Goal: Task Accomplishment & Management: Manage account settings

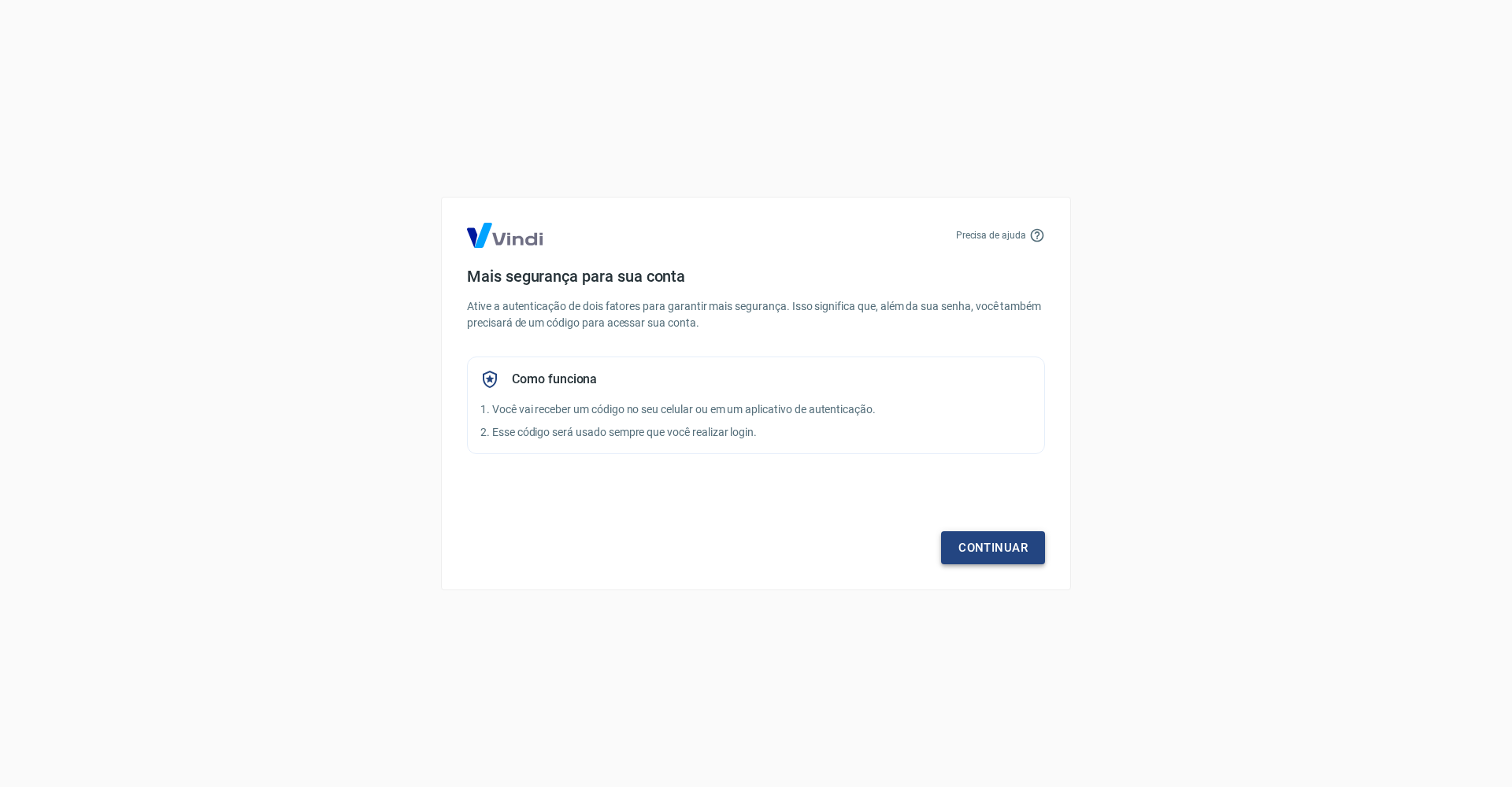
click at [990, 543] on link "Continuar" at bounding box center [993, 548] width 104 height 33
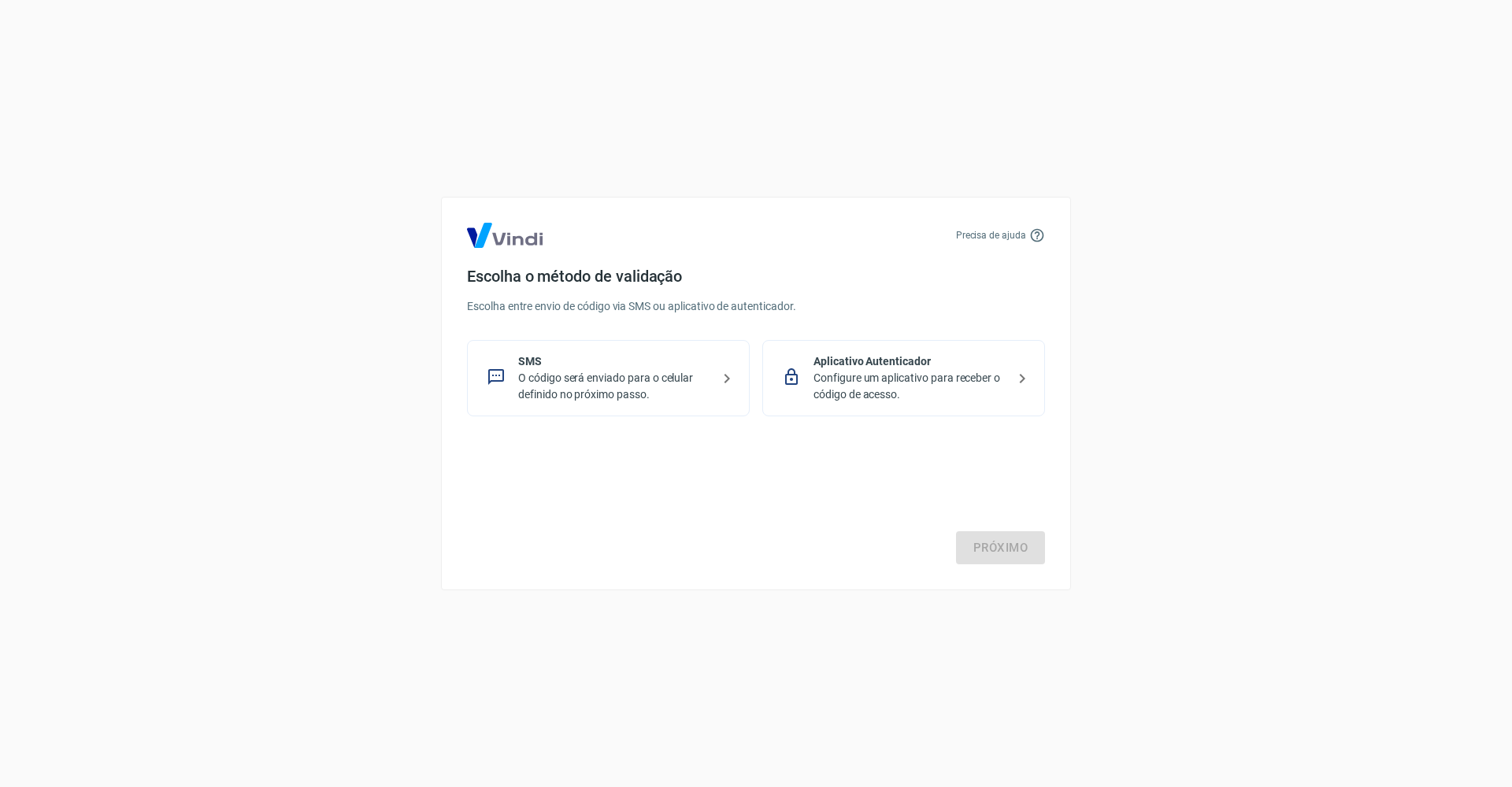
click at [635, 378] on p "O código será enviado para o celular definido no próximo passo." at bounding box center [614, 386] width 193 height 33
click at [1008, 551] on link "Próximo" at bounding box center [1000, 548] width 89 height 33
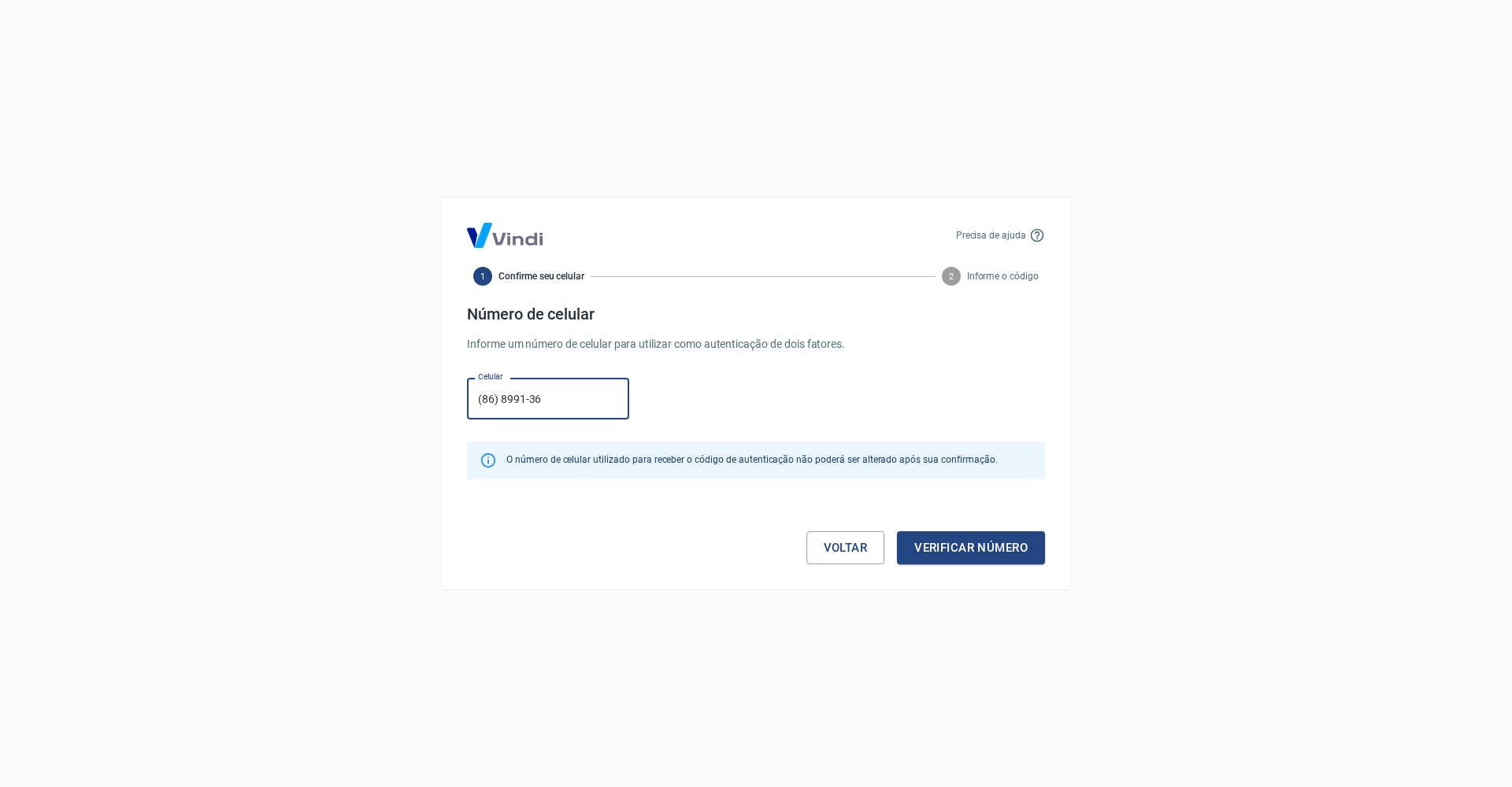
click at [581, 394] on input "(86) 8991-36" at bounding box center [548, 398] width 162 height 41
type input "(8"
type input "(1"
type input "[PHONE_NUMBER]"
click at [937, 546] on button "Verificar número" at bounding box center [970, 548] width 148 height 33
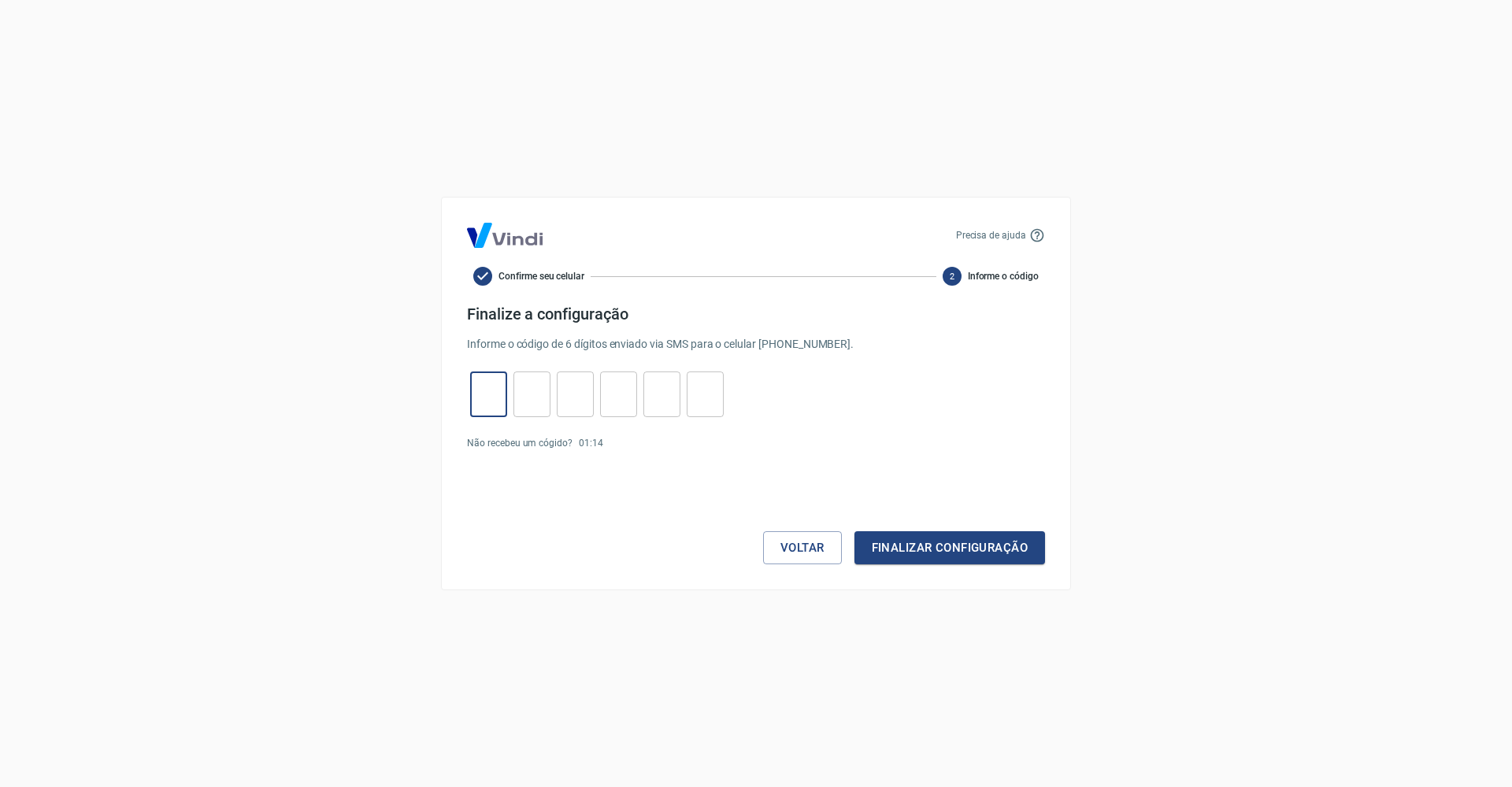
click at [490, 383] on input "tel" at bounding box center [488, 394] width 37 height 34
type input "6"
type input "7"
type input "3"
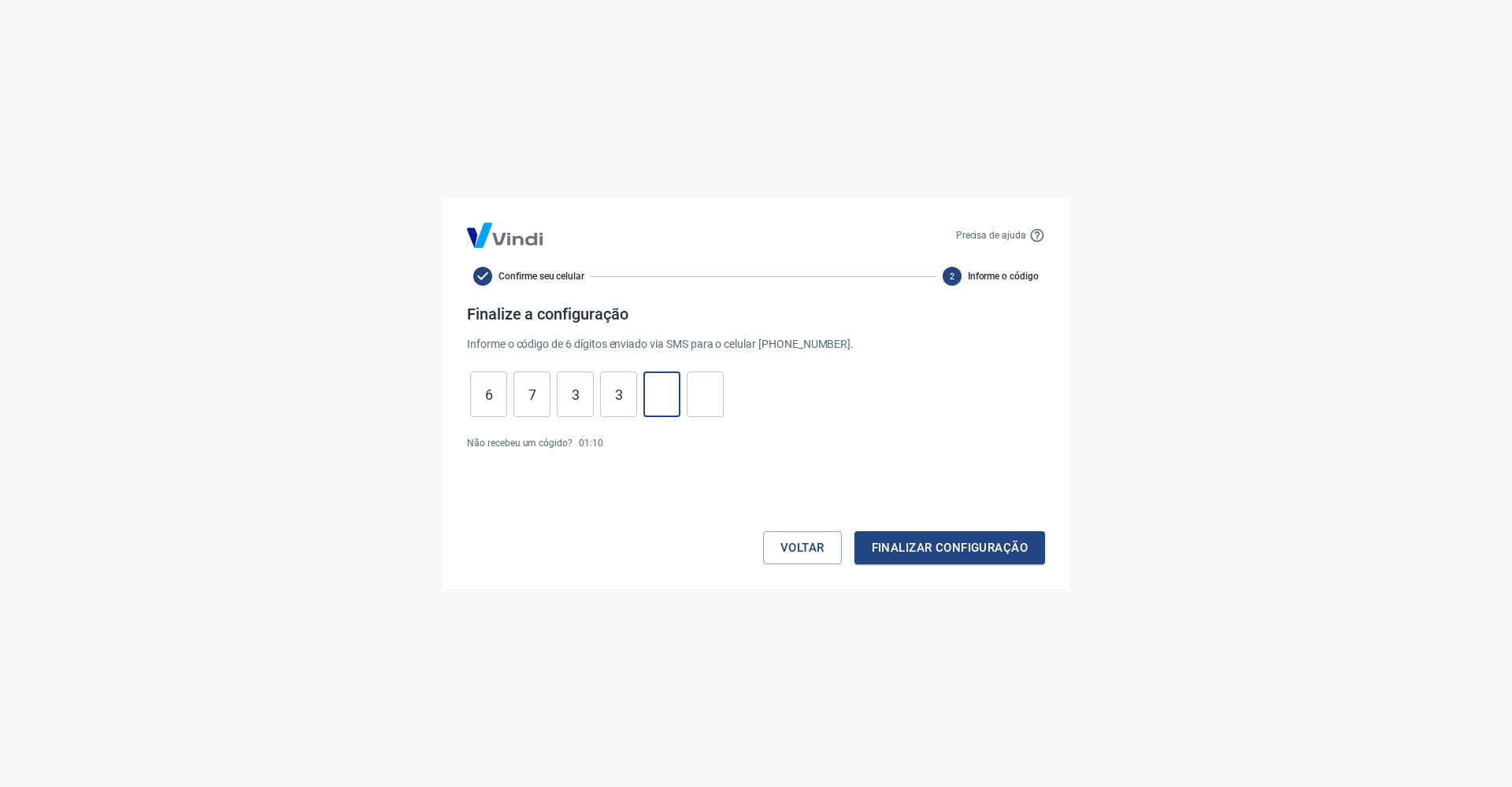
type input "3"
type input "6"
click at [900, 555] on button "Finalizar configuração" at bounding box center [950, 548] width 191 height 33
click at [543, 393] on input "7" at bounding box center [531, 394] width 37 height 34
type input "7"
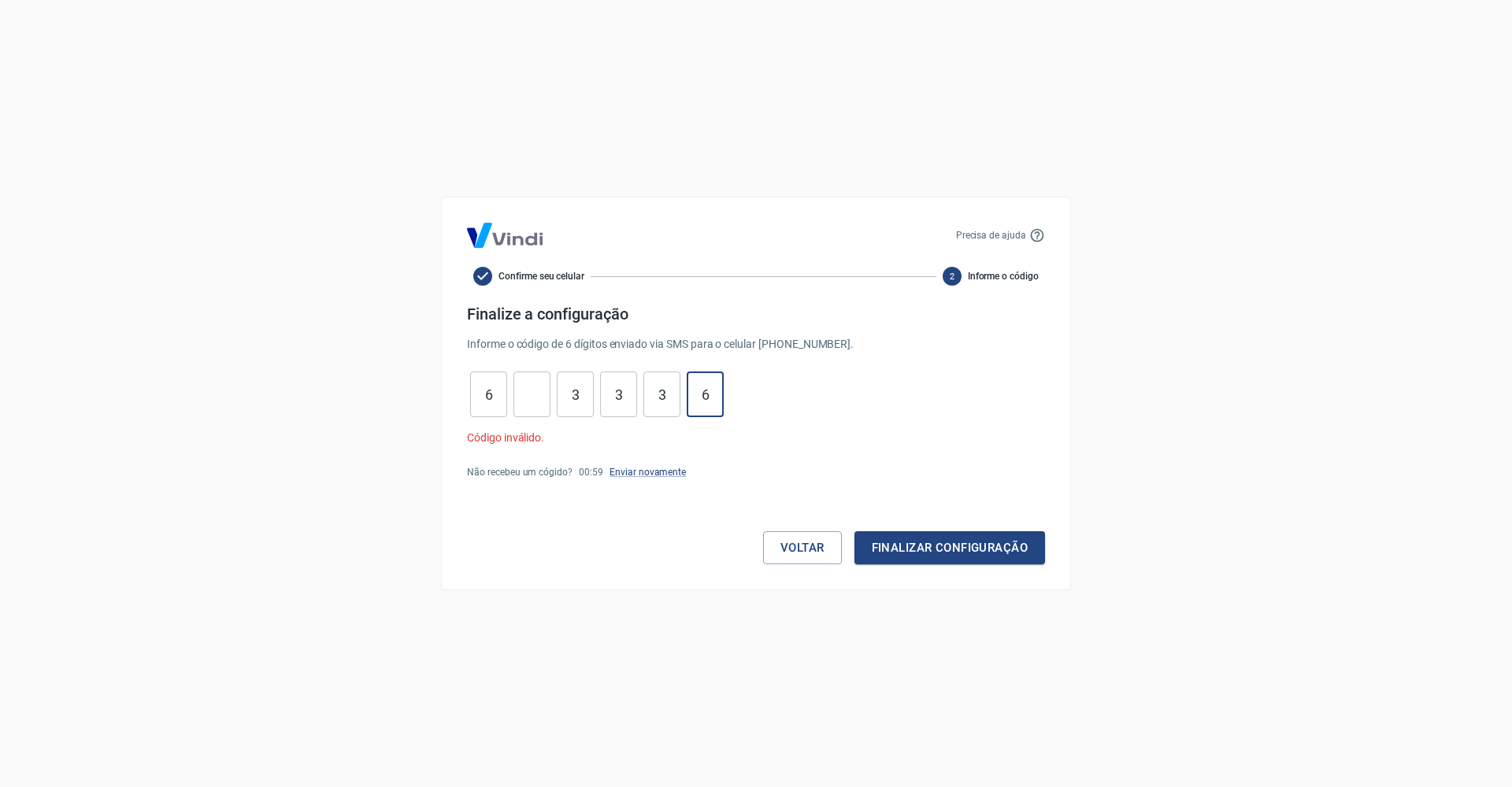
type input "6"
type input "3"
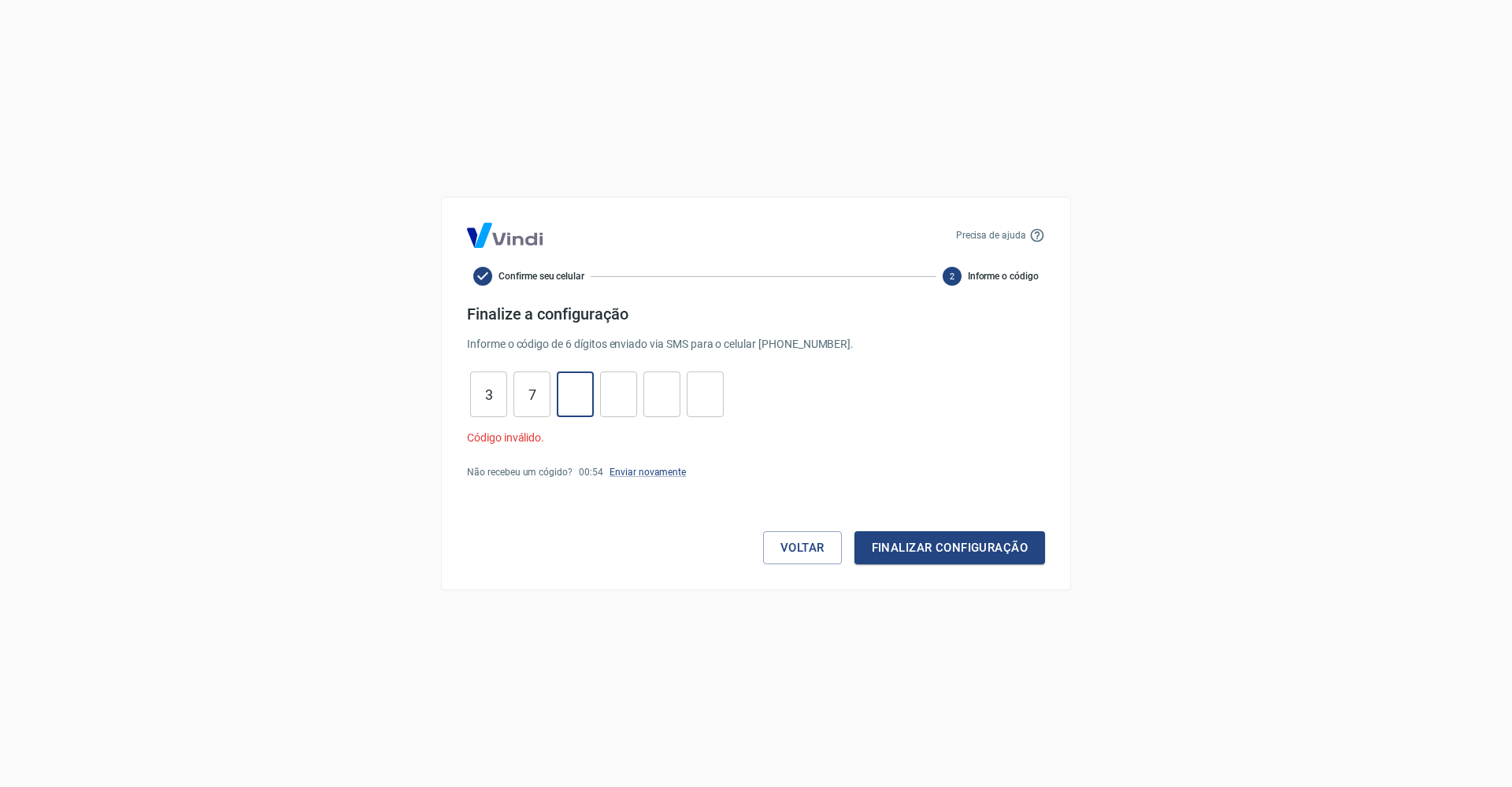
type input "7"
type input "3"
type input "6"
type input "3"
type input "7"
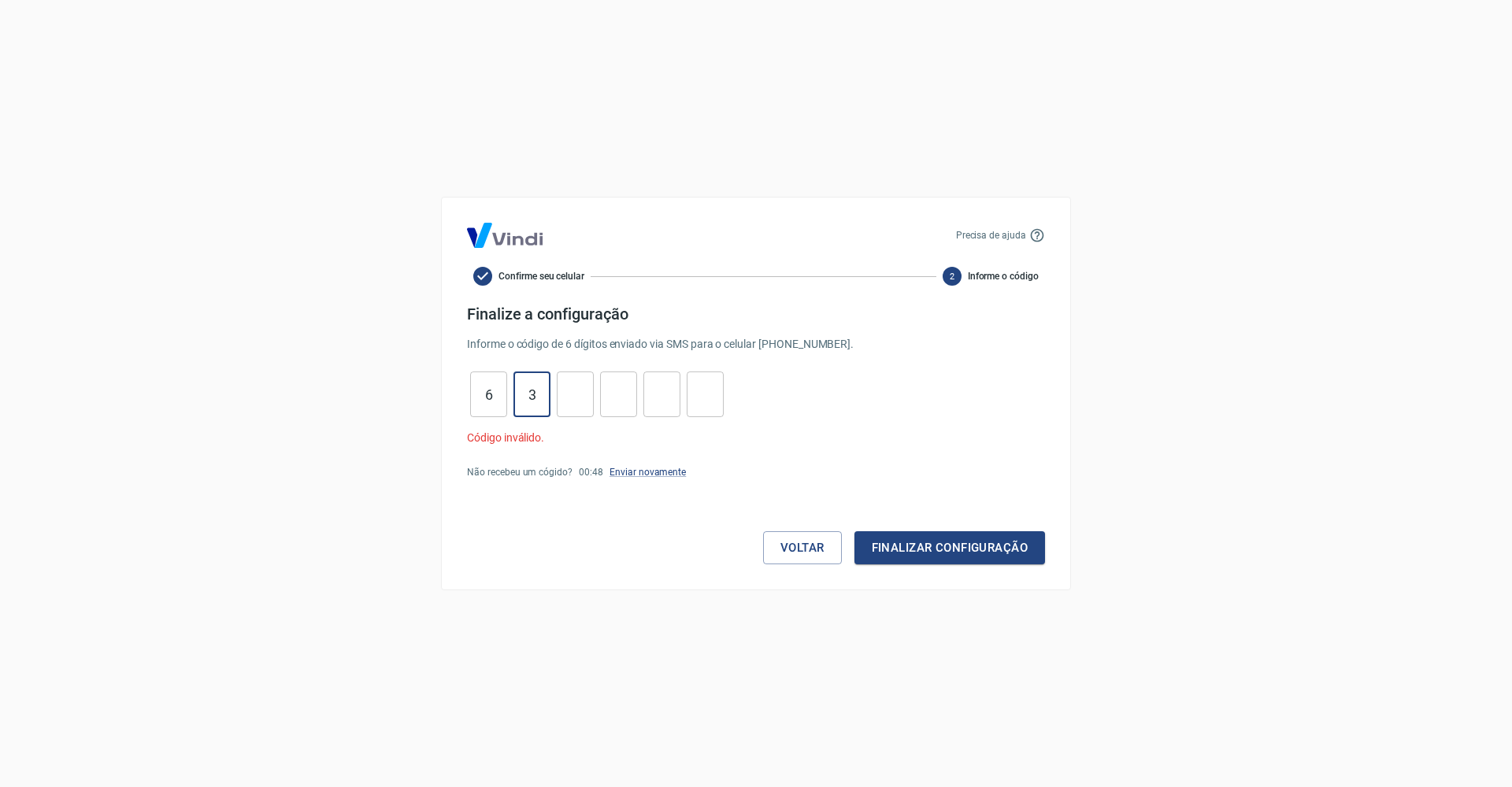
type input "3"
type input "6"
type input "3"
type input "7"
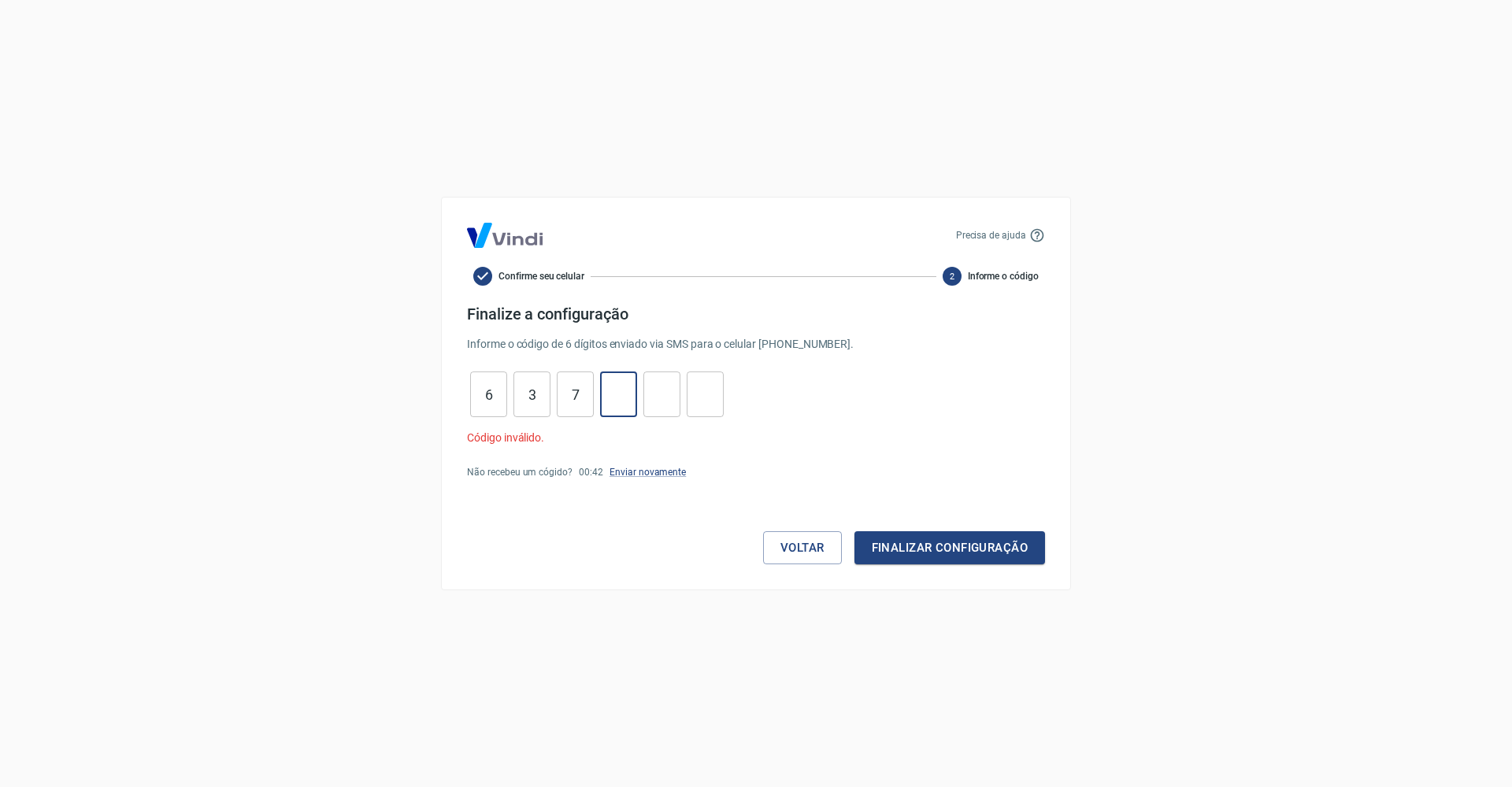
type input "3"
type input "6"
click at [914, 549] on button "Finalizar configuração" at bounding box center [950, 548] width 191 height 33
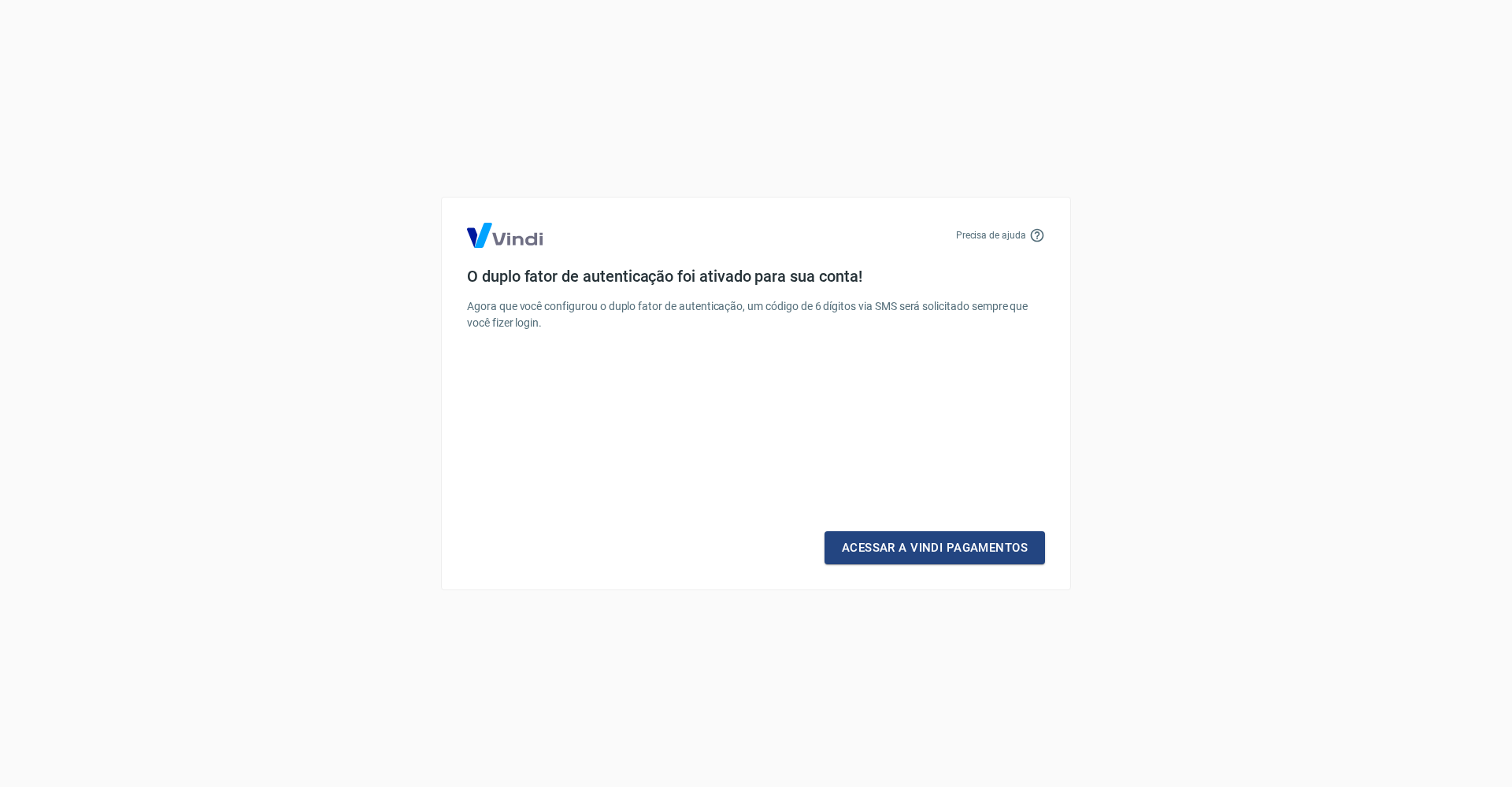
click at [914, 549] on link "Acessar a Vindi Pagamentos" at bounding box center [934, 548] width 220 height 33
